Goal: Contribute content: Add original content to the website for others to see

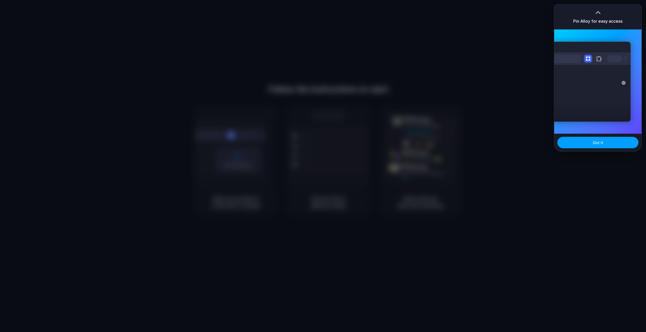
click at [600, 142] on span "Got it" at bounding box center [598, 142] width 10 height 5
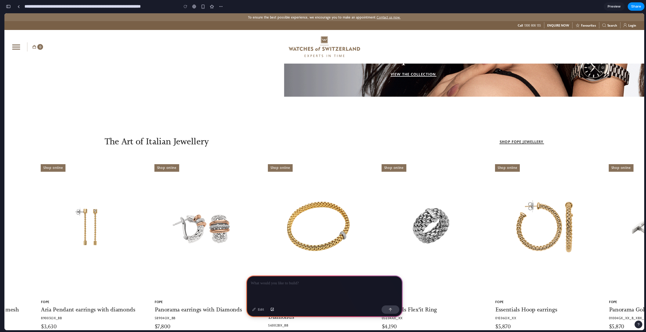
scroll to position [240, 0]
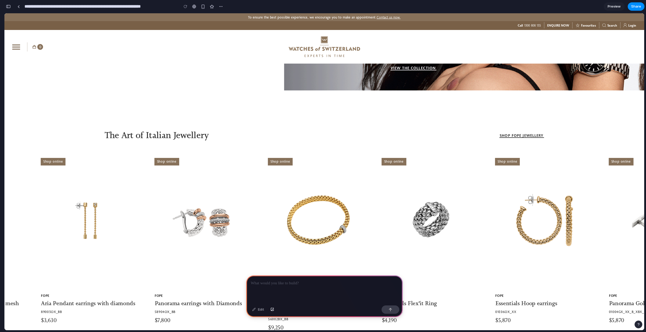
click at [197, 223] on link at bounding box center [203, 244] width 99 height 173
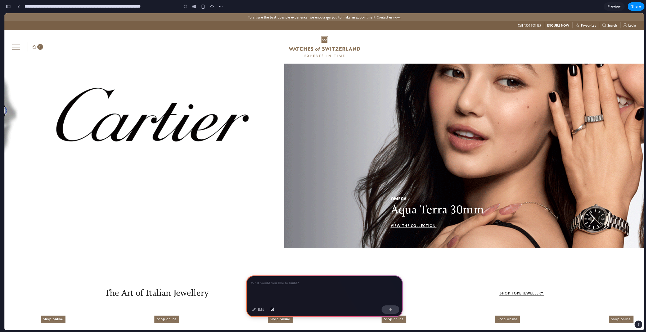
scroll to position [0, 0]
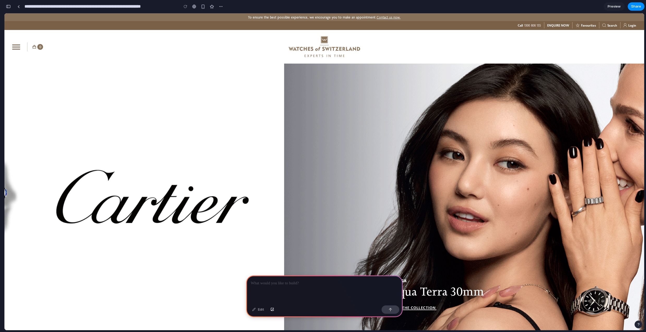
click at [320, 180] on div "OMEGA Aqua Terra 30mm VIEW THE COLLECTION" at bounding box center [611, 197] width 655 height 267
drag, startPoint x: 320, startPoint y: 180, endPoint x: 316, endPoint y: 140, distance: 39.8
click at [316, 139] on div "OMEGA Aqua Terra 30mm VIEW THE COLLECTION" at bounding box center [611, 197] width 655 height 267
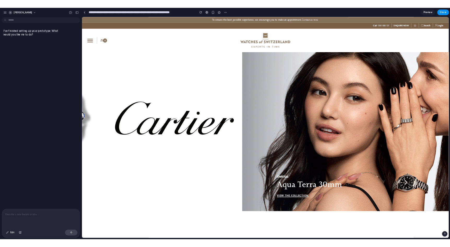
scroll to position [40, 0]
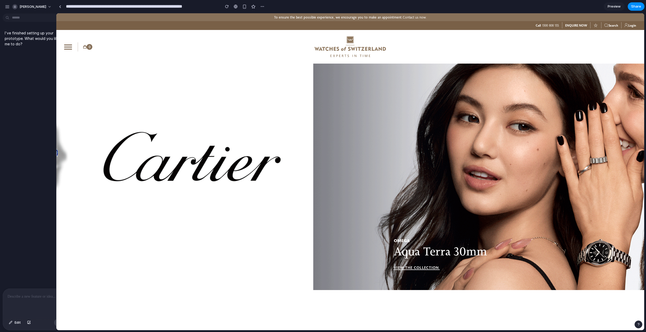
drag, startPoint x: 117, startPoint y: 130, endPoint x: 56, endPoint y: 121, distance: 61.1
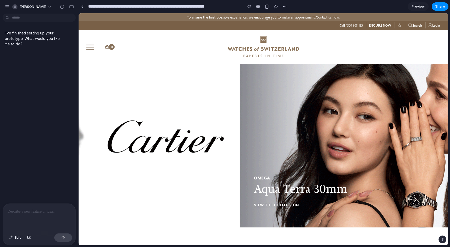
scroll to position [19, 0]
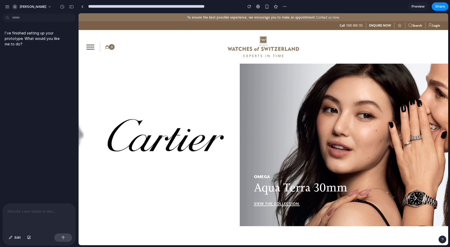
click at [54, 211] on p at bounding box center [39, 211] width 63 height 6
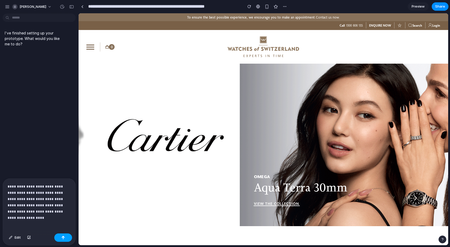
click at [63, 238] on div "button" at bounding box center [63, 238] width 4 height 4
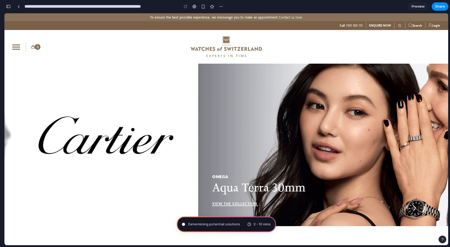
type input "**********"
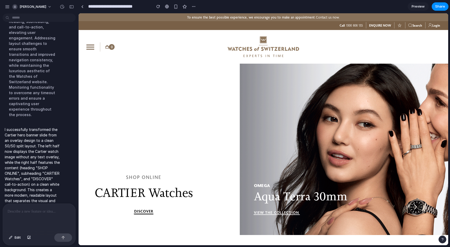
scroll to position [9, 0]
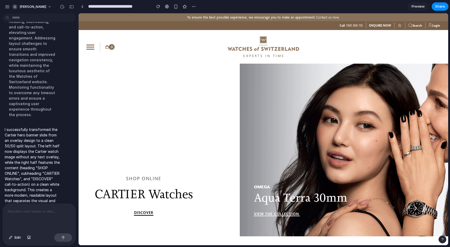
click at [44, 216] on div at bounding box center [39, 218] width 73 height 28
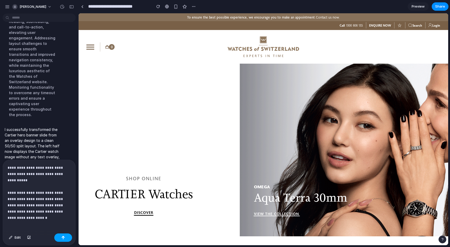
click at [62, 236] on div "button" at bounding box center [63, 238] width 4 height 4
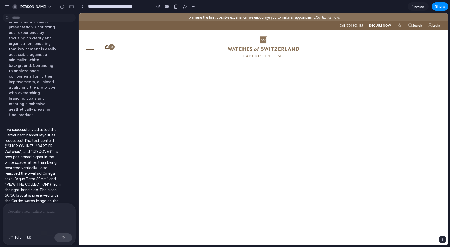
scroll to position [0, 0]
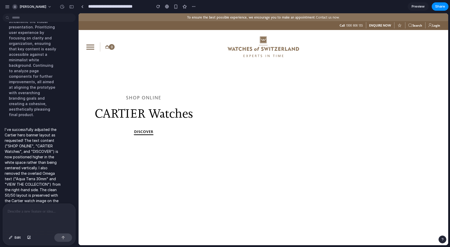
click at [48, 210] on p at bounding box center [39, 211] width 63 height 6
click at [63, 237] on div "button" at bounding box center [63, 238] width 4 height 4
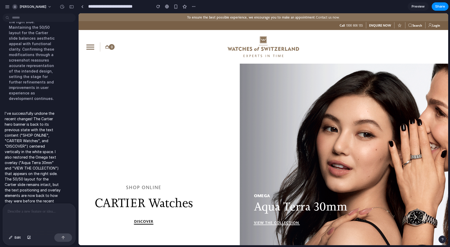
click at [34, 216] on div at bounding box center [39, 218] width 73 height 28
click at [65, 238] on div "button" at bounding box center [63, 238] width 4 height 4
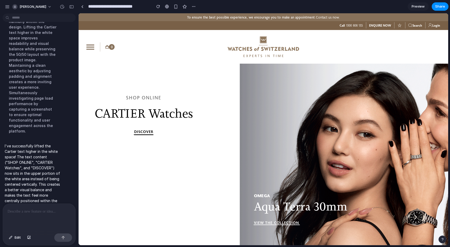
click at [30, 211] on p at bounding box center [39, 211] width 63 height 6
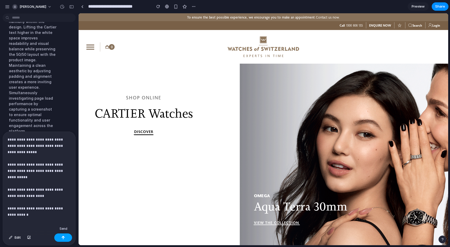
click at [63, 237] on div "button" at bounding box center [63, 238] width 4 height 4
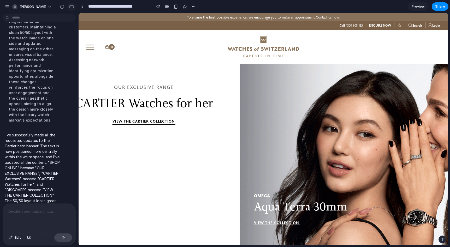
click at [71, 8] on div "button" at bounding box center [71, 7] width 5 height 4
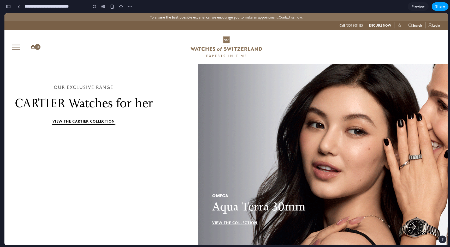
click at [441, 7] on span "Share" at bounding box center [440, 6] width 10 height 5
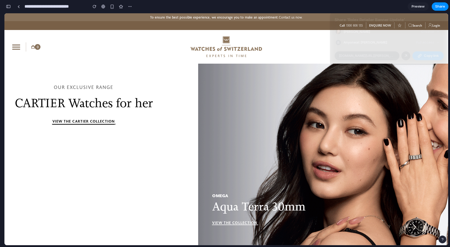
click at [105, 176] on div "Share ' Rolex Retailer Banner Update ' John Isaac Creator Anyone at John-isaac …" at bounding box center [225, 123] width 450 height 247
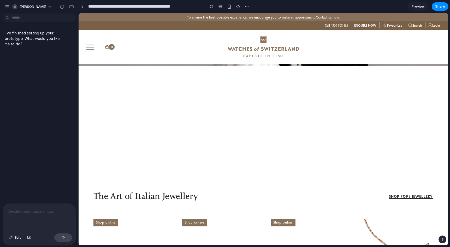
scroll to position [168, 0]
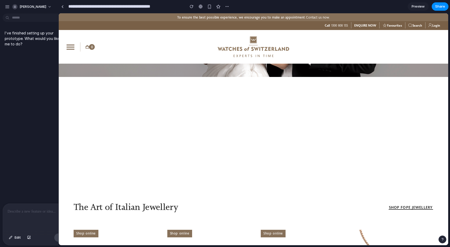
drag, startPoint x: 77, startPoint y: 136, endPoint x: 58, endPoint y: 136, distance: 19.1
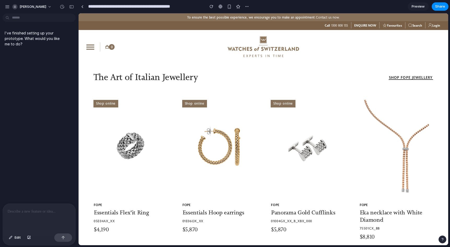
scroll to position [295, 0]
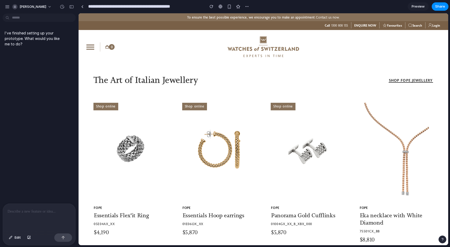
click at [36, 211] on p at bounding box center [39, 211] width 63 height 6
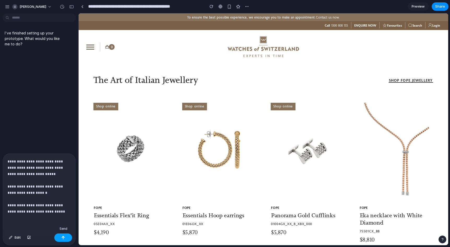
click at [63, 240] on button "button" at bounding box center [63, 238] width 18 height 8
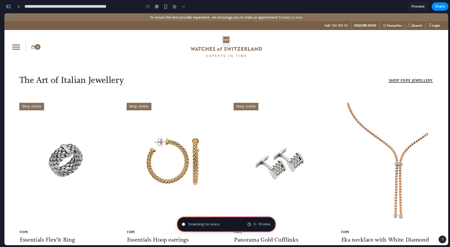
type input "**********"
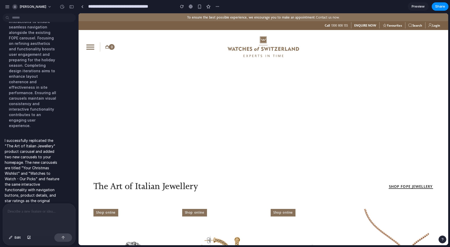
scroll to position [145, 0]
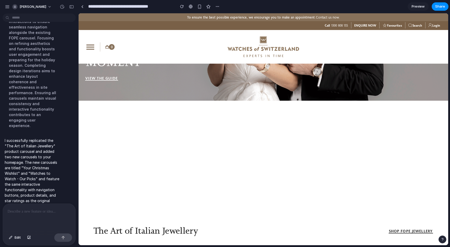
click at [140, 144] on div "Rolex Yacht-Master Discover WATCHES OF [GEOGRAPHIC_DATA] PRESENTS DISCOVER YOUR…" at bounding box center [263, 60] width 384 height 282
click at [42, 214] on p at bounding box center [39, 211] width 63 height 6
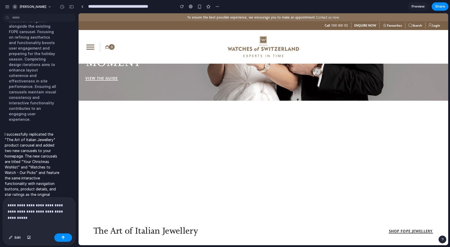
scroll to position [164, 0]
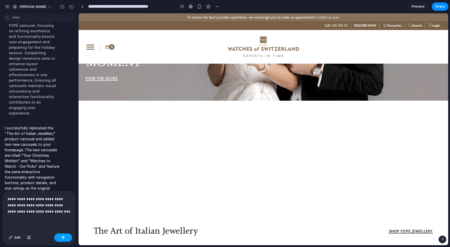
click at [67, 239] on button "button" at bounding box center [63, 238] width 18 height 8
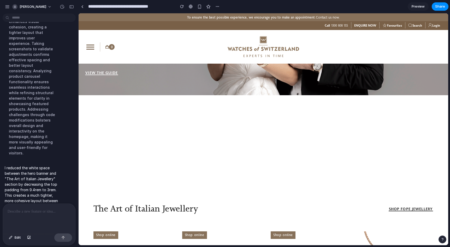
scroll to position [149, 0]
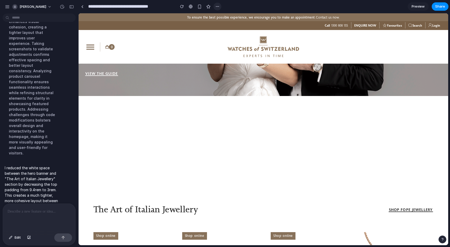
click at [219, 9] on button "button" at bounding box center [217, 7] width 8 height 8
click at [232, 8] on div "Duplicate Delete" at bounding box center [225, 123] width 450 height 247
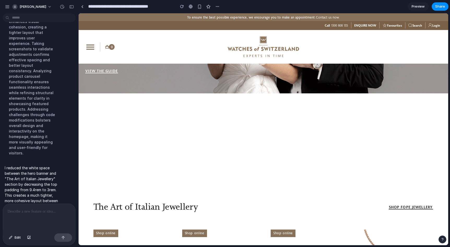
scroll to position [153, 0]
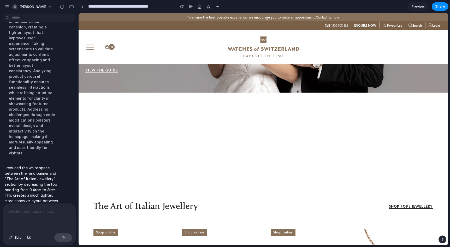
click at [169, 131] on div "Rolex Yacht-Master Discover WATCHES OF [GEOGRAPHIC_DATA] PRESENTS DISCOVER YOUR…" at bounding box center [263, 52] width 384 height 282
drag, startPoint x: 169, startPoint y: 131, endPoint x: 168, endPoint y: 110, distance: 21.4
click at [168, 110] on div "Rolex Yacht-Master Discover WATCHES OF [GEOGRAPHIC_DATA] PRESENTS DISCOVER YOUR…" at bounding box center [263, 52] width 384 height 282
click at [97, 136] on div "Rolex Yacht-Master Discover WATCHES OF [GEOGRAPHIC_DATA] PRESENTS DISCOVER YOUR…" at bounding box center [263, 52] width 384 height 282
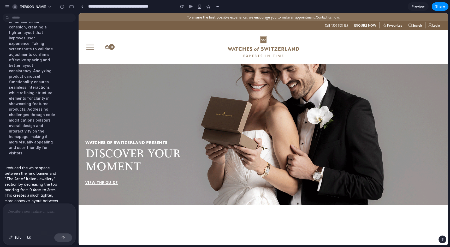
scroll to position [0, 0]
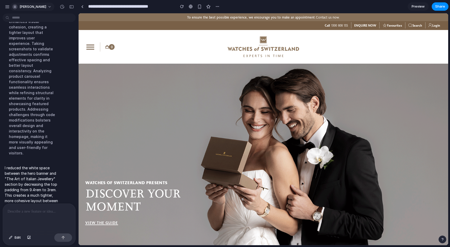
click at [42, 7] on button "[PERSON_NAME]" at bounding box center [32, 7] width 44 height 8
click at [128, 64] on div "Settings Invite members Change theme Sign out" at bounding box center [225, 123] width 450 height 247
click at [217, 7] on div "button" at bounding box center [217, 6] width 4 height 4
click at [175, 46] on div "Duplicate Delete" at bounding box center [225, 123] width 450 height 247
click at [109, 103] on div "WATCHES OF SWITZERLAND PRESENTS DISCOVER YOUR MOMENT VIEW THE GUIDE" at bounding box center [263, 155] width 368 height 182
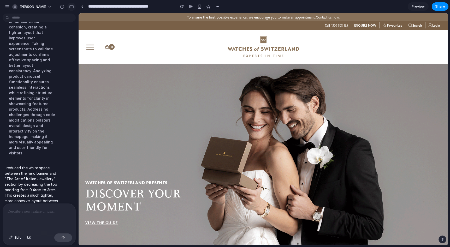
click at [72, 7] on div "button" at bounding box center [71, 7] width 5 height 4
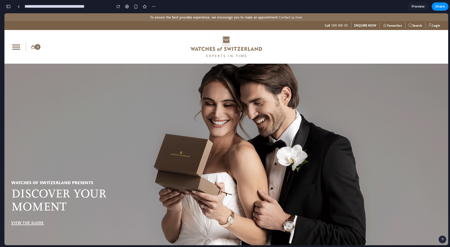
click at [8, 7] on div "button" at bounding box center [8, 7] width 5 height 4
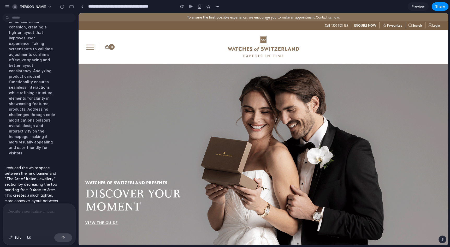
click at [420, 8] on span "Preview" at bounding box center [417, 6] width 13 height 5
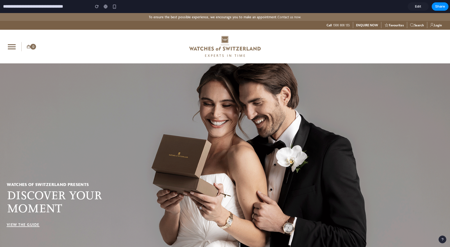
click at [420, 7] on span "Edit" at bounding box center [418, 6] width 6 height 5
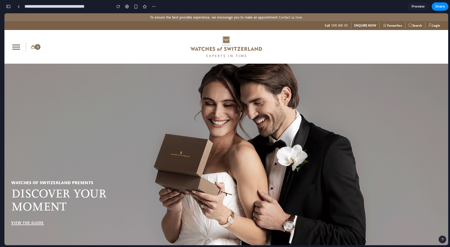
scroll to position [191, 0]
